Goal: Find contact information: Find contact information

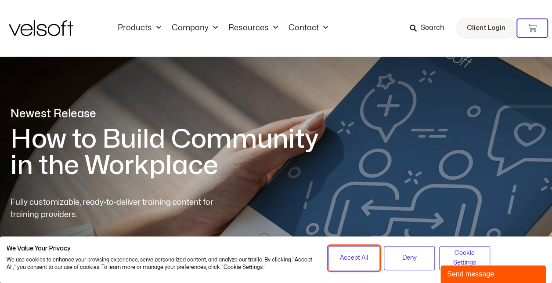
click at [363, 254] on span "Accept All" at bounding box center [354, 258] width 28 height 10
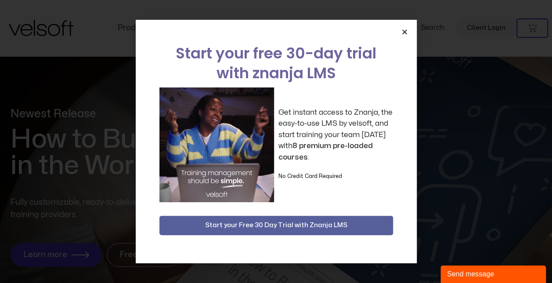
click at [405, 30] on icon "Close" at bounding box center [404, 32] width 7 height 7
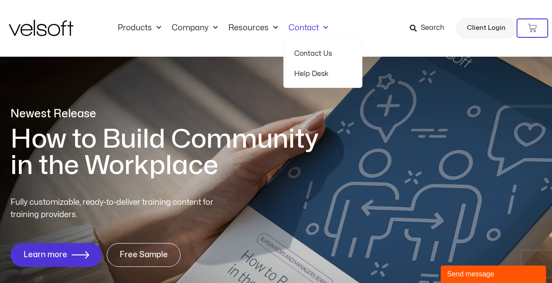
click at [308, 25] on link "Contact" at bounding box center [308, 28] width 50 height 10
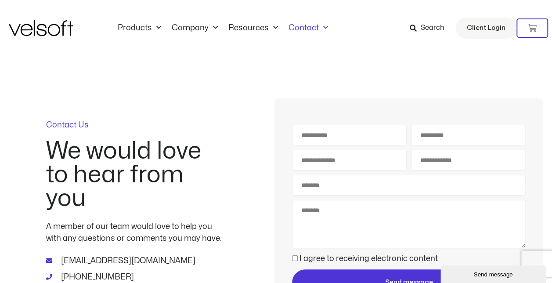
click at [236, 20] on div "Products All Products Content ILT Courseware Storyline 360 Courses SCORM Course…" at bounding box center [276, 28] width 534 height 56
click at [201, 25] on link "Company" at bounding box center [194, 28] width 57 height 10
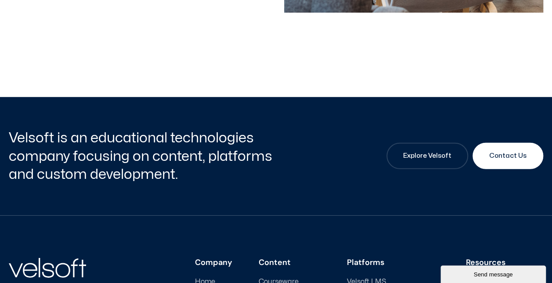
scroll to position [2897, 0]
